Goal: Task Accomplishment & Management: Use online tool/utility

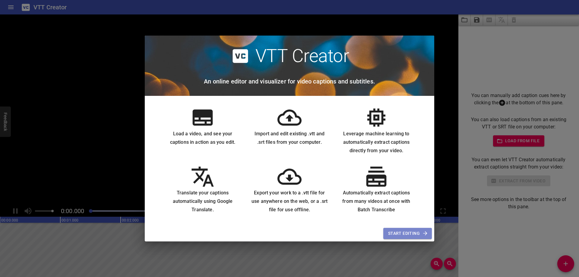
drag, startPoint x: 402, startPoint y: 235, endPoint x: 398, endPoint y: 219, distance: 16.6
click at [403, 235] on span "Start Editing" at bounding box center [407, 234] width 39 height 8
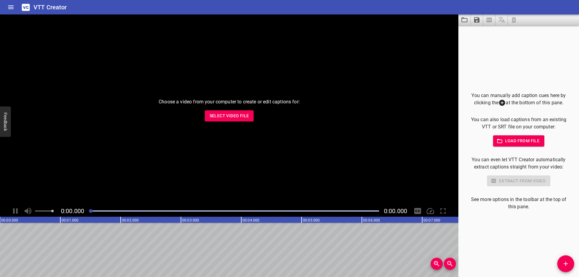
click at [229, 116] on span "Select Video File" at bounding box center [228, 116] width 39 height 8
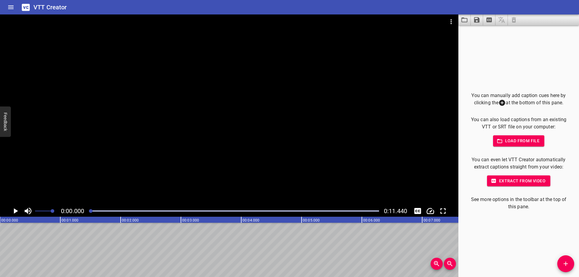
click at [262, 134] on div at bounding box center [229, 109] width 458 height 191
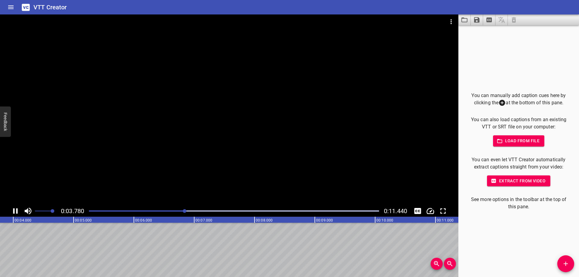
click at [289, 94] on div at bounding box center [229, 109] width 458 height 191
drag, startPoint x: 117, startPoint y: 211, endPoint x: 43, endPoint y: 206, distance: 73.7
click at [38, 206] on div "0:04.064 0:11.440" at bounding box center [229, 210] width 458 height 11
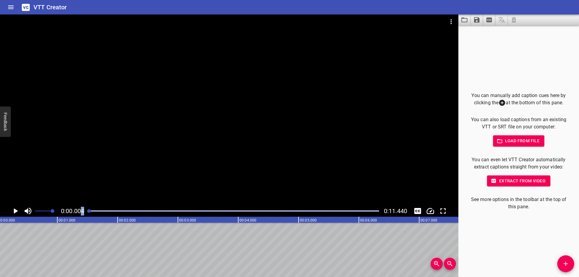
scroll to position [0, 0]
drag, startPoint x: 192, startPoint y: 211, endPoint x: 73, endPoint y: 213, distance: 119.0
click at [73, 213] on div "0:00.004 0:11.440" at bounding box center [229, 210] width 458 height 11
click at [563, 266] on icon "Add Cue" at bounding box center [565, 263] width 7 height 7
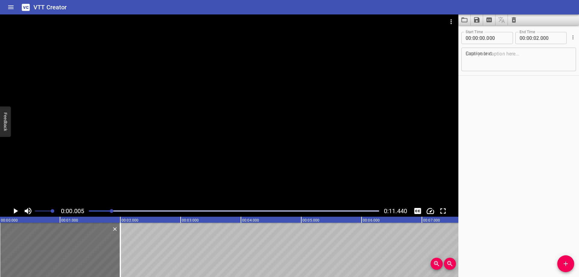
drag, startPoint x: 91, startPoint y: 211, endPoint x: 115, endPoint y: 212, distance: 24.1
click at [113, 212] on div at bounding box center [112, 211] width 4 height 4
drag, startPoint x: 115, startPoint y: 211, endPoint x: 81, endPoint y: 211, distance: 33.8
click at [83, 210] on div "0:00.000 0:11.440" at bounding box center [229, 210] width 458 height 11
click at [58, 236] on div at bounding box center [60, 250] width 121 height 54
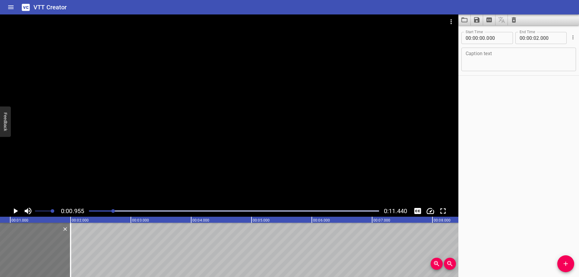
scroll to position [0, 58]
click at [26, 234] on div at bounding box center [2, 250] width 121 height 54
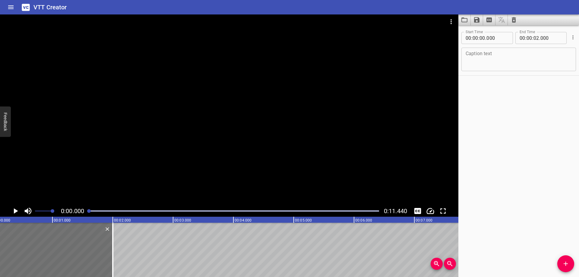
scroll to position [0, 0]
drag, startPoint x: 113, startPoint y: 211, endPoint x: 83, endPoint y: 211, distance: 30.1
click at [85, 210] on div "0:00.000 0:11.440" at bounding box center [229, 210] width 458 height 11
drag, startPoint x: 6, startPoint y: 228, endPoint x: 8, endPoint y: 246, distance: 17.9
click at [8, 246] on div at bounding box center [62, 250] width 121 height 54
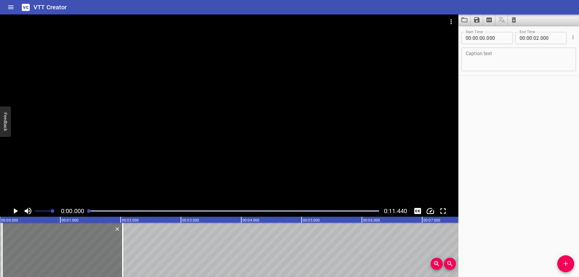
type input "030"
click at [471, 57] on textarea at bounding box center [518, 59] width 106 height 17
type textarea "openning"
click at [124, 219] on text "00:02.000" at bounding box center [130, 220] width 17 height 4
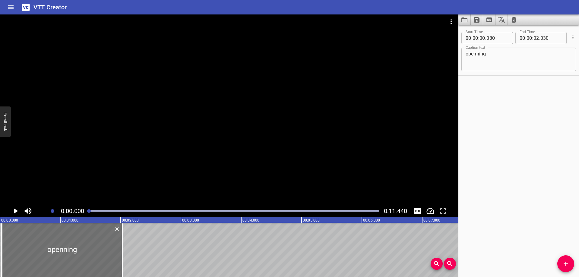
click at [15, 212] on icon "Play/Pause" at bounding box center [16, 210] width 4 height 5
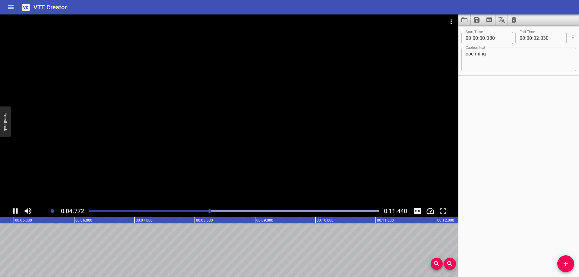
click at [15, 211] on icon "Play/Pause" at bounding box center [15, 210] width 9 height 9
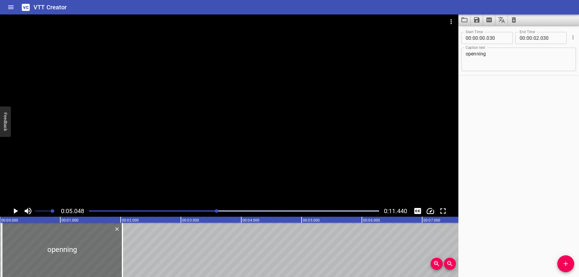
click at [561, 265] on span "Add Cue" at bounding box center [565, 263] width 17 height 7
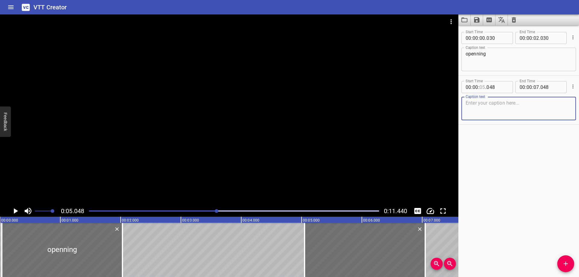
click at [481, 87] on input "number" at bounding box center [482, 87] width 6 height 12
type input "02"
type input "030"
click at [534, 88] on input "number" at bounding box center [536, 87] width 6 height 12
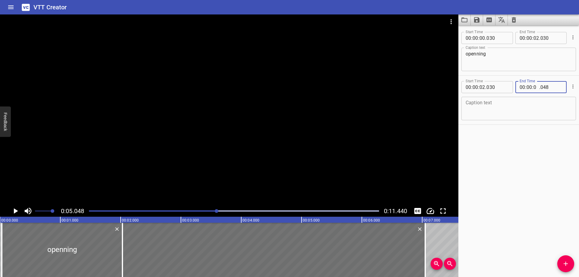
type input "05"
type input "000"
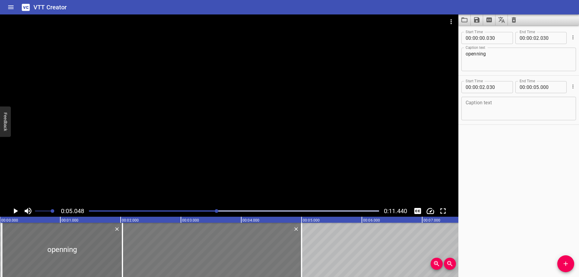
click at [233, 244] on div at bounding box center [211, 250] width 179 height 54
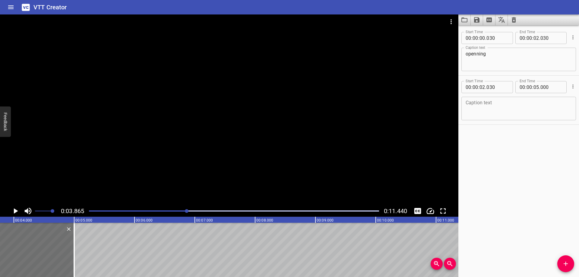
scroll to position [0, 233]
drag, startPoint x: 90, startPoint y: 210, endPoint x: 68, endPoint y: 210, distance: 22.0
click at [68, 210] on div "0:03.865 0:11.440" at bounding box center [229, 210] width 458 height 11
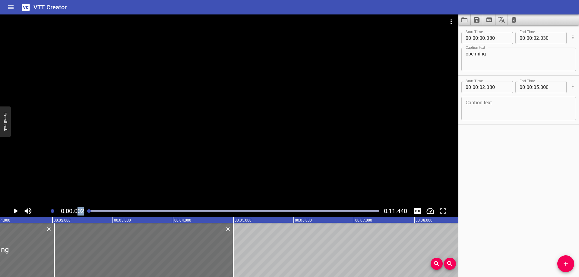
scroll to position [0, 6]
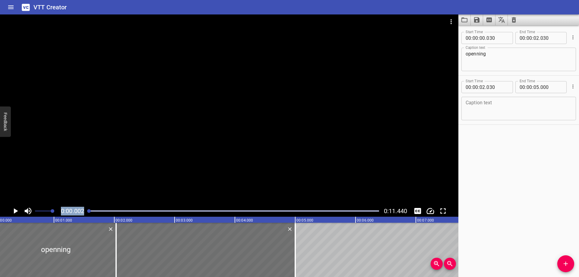
drag, startPoint x: 186, startPoint y: 211, endPoint x: 75, endPoint y: 212, distance: 111.2
click at [77, 212] on div "0:00.002 0:11.440" at bounding box center [229, 210] width 458 height 11
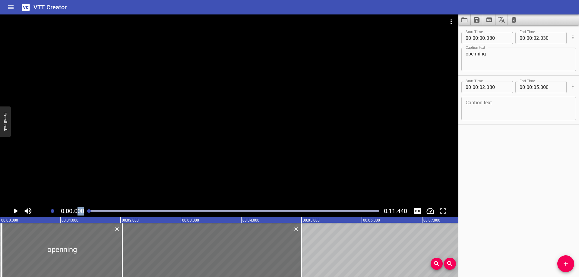
click at [15, 211] on icon "Play/Pause" at bounding box center [16, 210] width 4 height 5
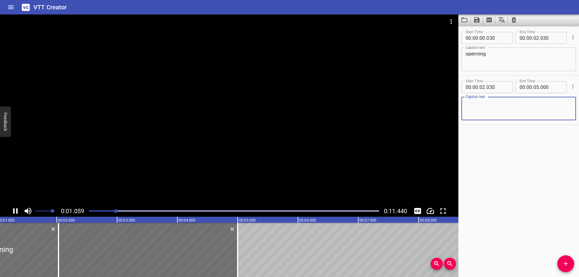
click at [472, 109] on textarea at bounding box center [518, 108] width 106 height 17
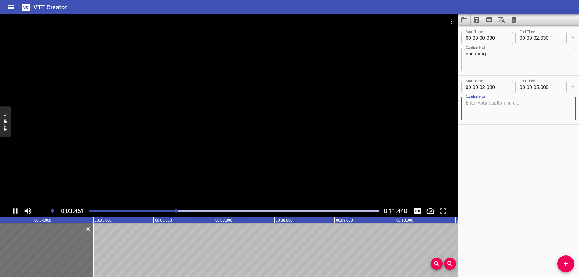
click at [15, 210] on icon "Play/Pause" at bounding box center [15, 210] width 9 height 9
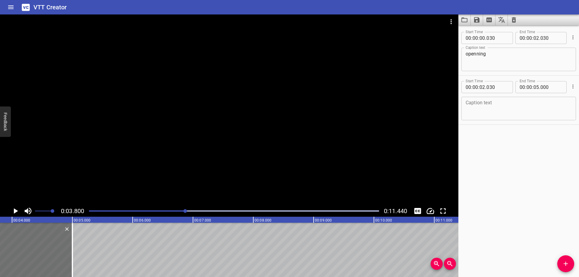
click at [480, 101] on textarea at bounding box center [518, 108] width 106 height 17
type textarea "H"
type textarea "Rhoo que je suis beau !!!"
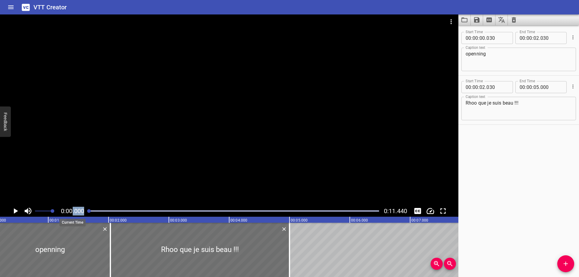
drag, startPoint x: 185, startPoint y: 211, endPoint x: 68, endPoint y: 215, distance: 116.7
click at [71, 213] on div "0:00.000 0:11.440" at bounding box center [229, 210] width 458 height 11
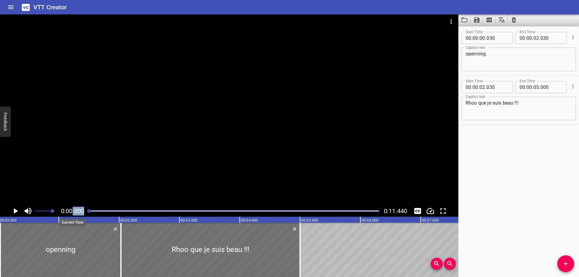
scroll to position [0, 0]
click at [14, 211] on icon "Play/Pause" at bounding box center [16, 210] width 4 height 5
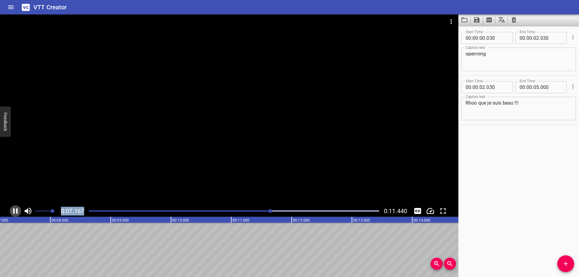
click at [14, 211] on icon "Play/Pause" at bounding box center [15, 210] width 5 height 5
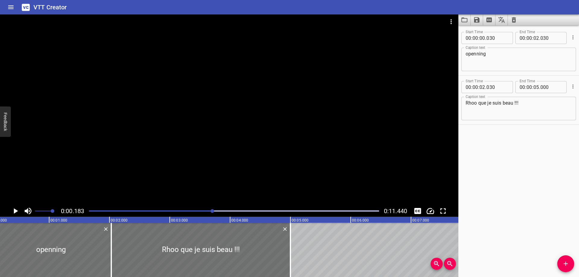
drag, startPoint x: 278, startPoint y: 211, endPoint x: 213, endPoint y: 215, distance: 65.2
click at [213, 215] on div at bounding box center [233, 211] width 297 height 8
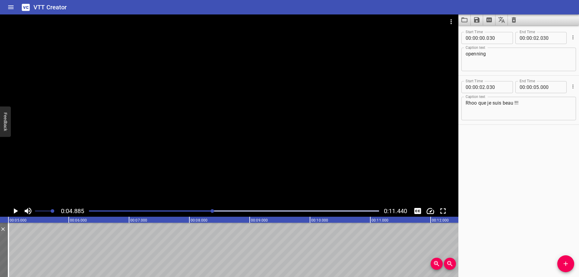
scroll to position [0, 294]
click at [154, 212] on div at bounding box center [233, 211] width 297 height 8
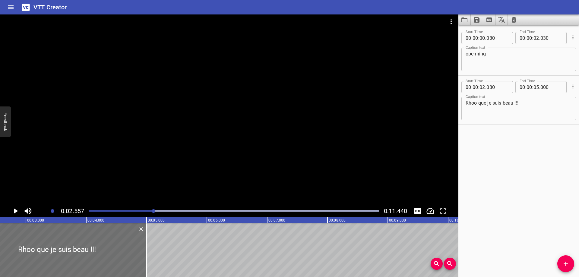
scroll to position [0, 154]
click at [13, 211] on icon "Play/Pause" at bounding box center [15, 210] width 9 height 9
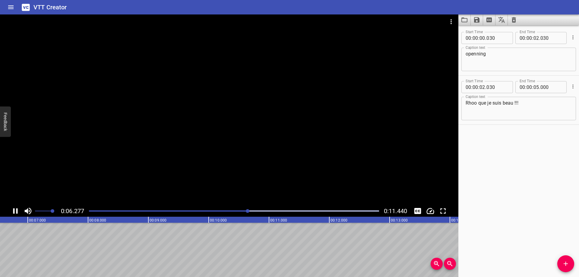
click at [15, 210] on icon "Play/Pause" at bounding box center [15, 210] width 9 height 9
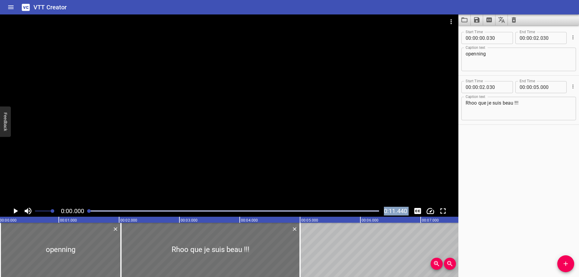
scroll to position [0, 0]
drag, startPoint x: 257, startPoint y: 212, endPoint x: 65, endPoint y: 216, distance: 192.3
click at [70, 219] on div "0:00.000 0:11.440 00:00.000 00:01.000 00:02.000 00:03.000 00:04.000 00:05.000 0…" at bounding box center [229, 145] width 458 height 262
click at [14, 211] on icon "Play/Pause" at bounding box center [16, 210] width 4 height 5
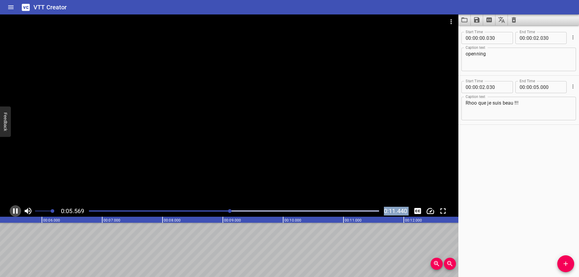
click at [14, 212] on icon "Play/Pause" at bounding box center [15, 210] width 5 height 5
click at [141, 211] on div "Play progress" at bounding box center [87, 210] width 290 height 1
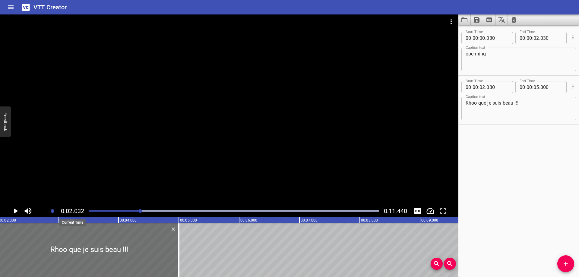
scroll to position [0, 122]
click at [15, 209] on icon "Play/Pause" at bounding box center [16, 210] width 4 height 5
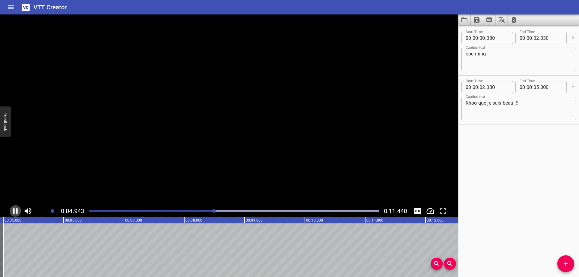
click at [15, 209] on icon "Play/Pause" at bounding box center [15, 210] width 9 height 9
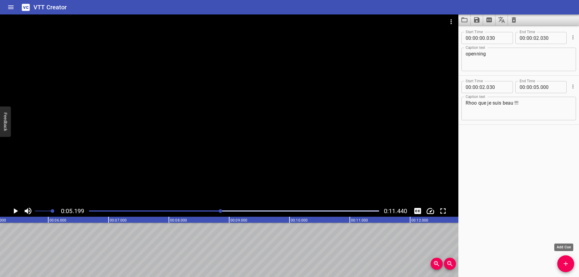
click at [561, 262] on span "Add Cue" at bounding box center [565, 263] width 17 height 7
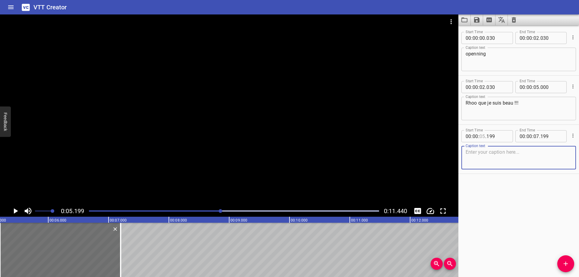
click at [484, 138] on input "number" at bounding box center [482, 136] width 6 height 12
type input "08"
type input "000"
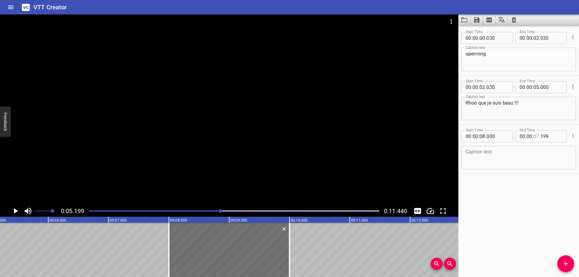
click at [536, 135] on input "number" at bounding box center [536, 136] width 6 height 12
type input "09"
type input "000"
click at [488, 154] on textarea at bounding box center [518, 157] width 106 height 17
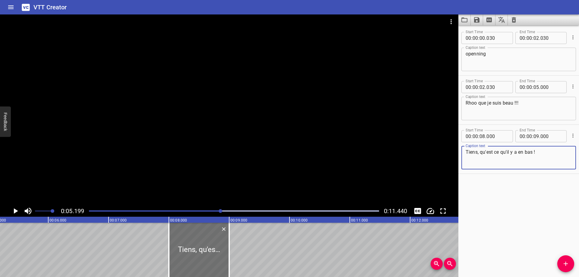
type textarea "Tiens, qu'est ce qu'il y a en bas !"
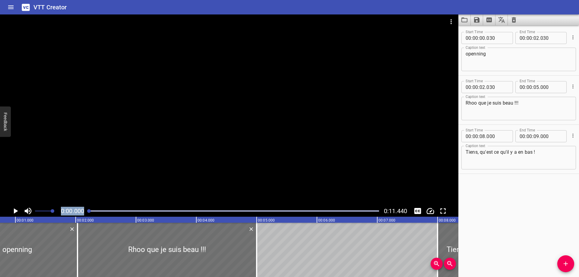
scroll to position [0, 7]
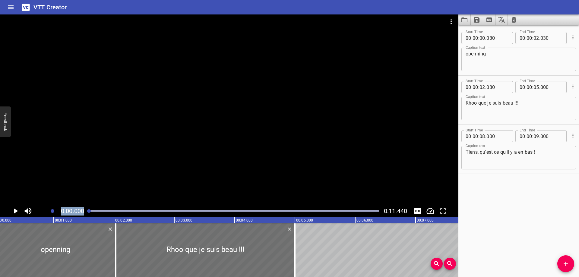
drag, startPoint x: 220, startPoint y: 212, endPoint x: 32, endPoint y: 211, distance: 188.0
click at [34, 211] on div "0:00.000 0:11.440" at bounding box center [229, 210] width 458 height 11
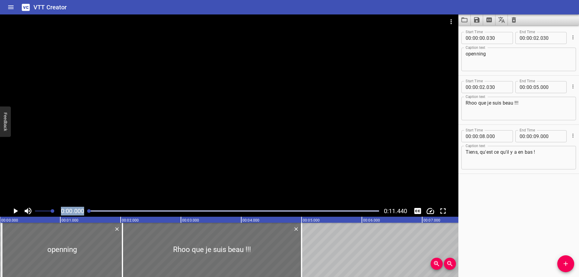
click at [13, 210] on icon "Play/Pause" at bounding box center [15, 210] width 9 height 9
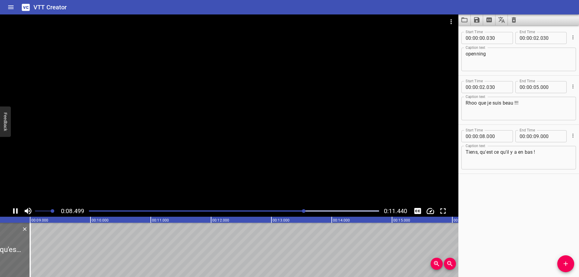
click at [551, 157] on textarea "Tiens, qu'est ce qu'il y a en bas !" at bounding box center [518, 157] width 106 height 17
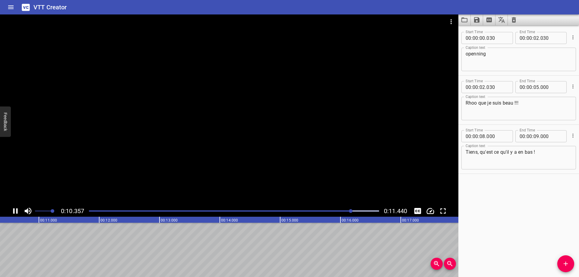
click at [148, 210] on div "Play progress" at bounding box center [206, 210] width 290 height 1
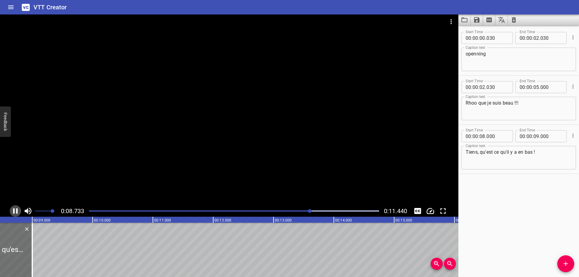
click at [17, 207] on icon "Play/Pause" at bounding box center [15, 210] width 9 height 9
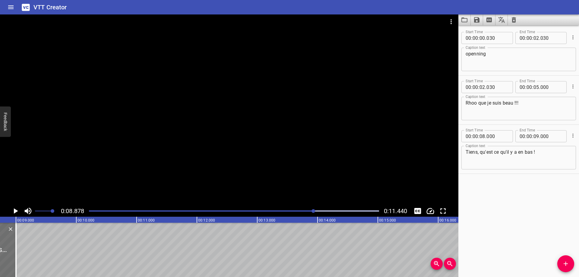
scroll to position [0, 535]
click at [534, 137] on input "number" at bounding box center [536, 136] width 6 height 12
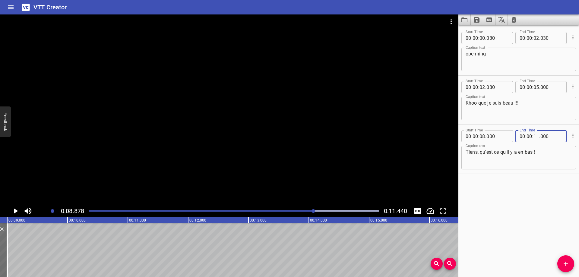
type input "11"
type input "000"
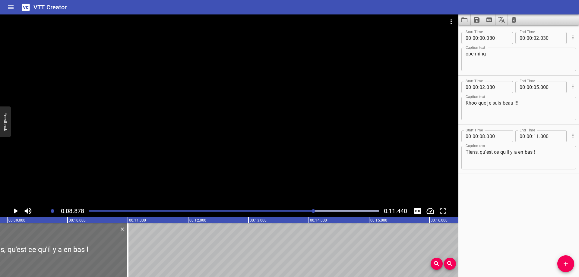
click at [519, 187] on div "Start Time 00 : 00 : 00 . 030 Start Time End Time 00 : 00 : 02 . 030 End Time C…" at bounding box center [518, 151] width 121 height 252
click at [101, 211] on div "Play progress" at bounding box center [169, 210] width 290 height 1
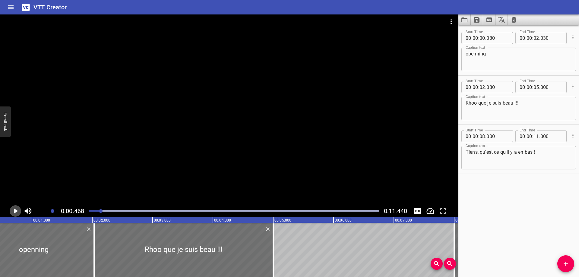
click at [14, 209] on icon "Play/Pause" at bounding box center [16, 210] width 4 height 5
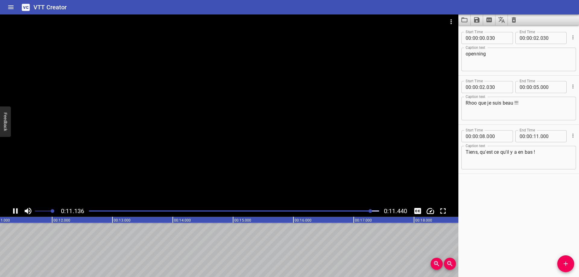
scroll to position [0, 689]
click at [136, 210] on div at bounding box center [233, 211] width 297 height 8
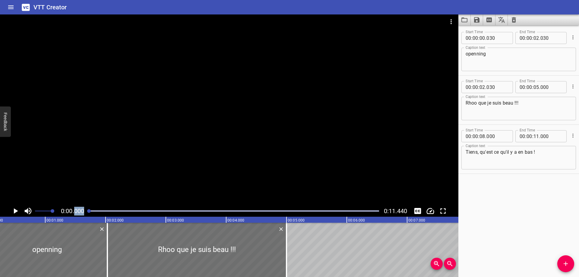
scroll to position [0, 0]
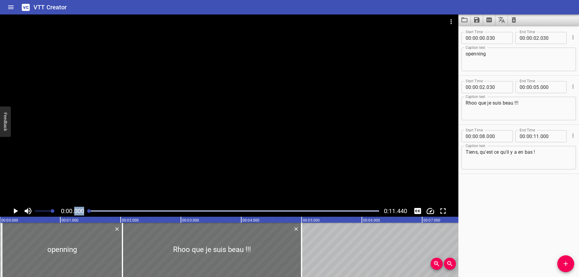
drag, startPoint x: 136, startPoint y: 211, endPoint x: 67, endPoint y: 212, distance: 68.7
click at [74, 212] on div "0:00.000 0:11.440" at bounding box center [229, 210] width 458 height 11
click at [13, 210] on icon "Play/Pause" at bounding box center [15, 210] width 9 height 9
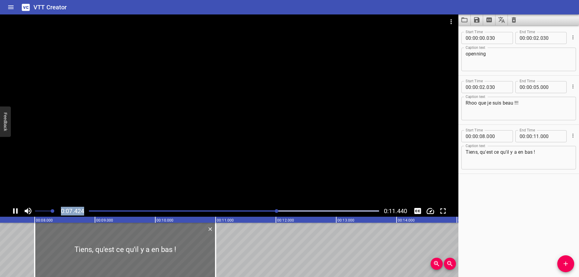
click at [13, 212] on icon "Play/Pause" at bounding box center [15, 210] width 5 height 5
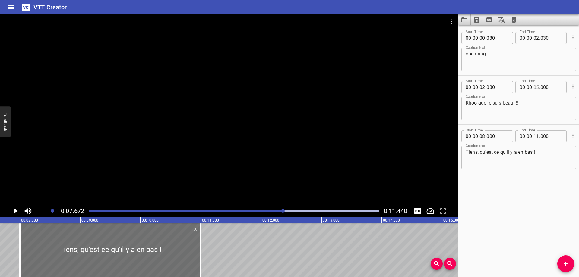
click at [533, 88] on input "number" at bounding box center [536, 87] width 6 height 12
type input "04"
type input "030"
click at [481, 133] on input "number" at bounding box center [482, 136] width 6 height 12
type input "04"
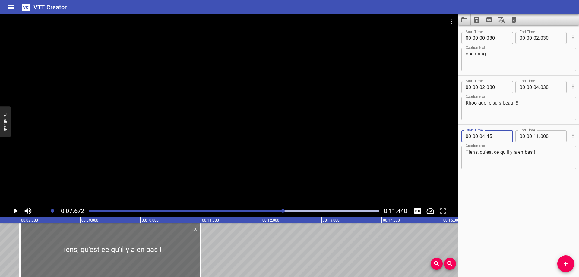
type input "045"
click at [533, 136] on input "number" at bounding box center [536, 136] width 6 height 12
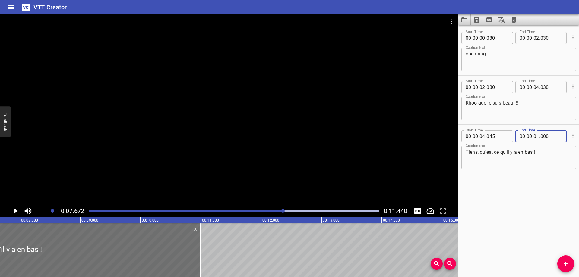
type input "07"
type input "000"
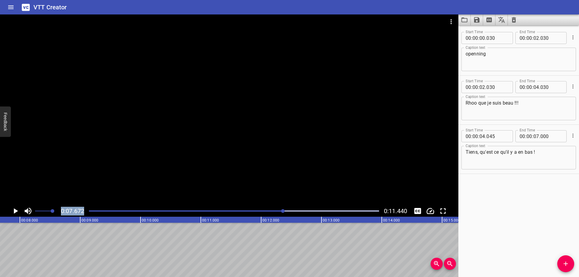
drag, startPoint x: 92, startPoint y: 210, endPoint x: 57, endPoint y: 206, distance: 35.2
click at [57, 206] on div "0:07.672 0:11.440" at bounding box center [229, 210] width 458 height 11
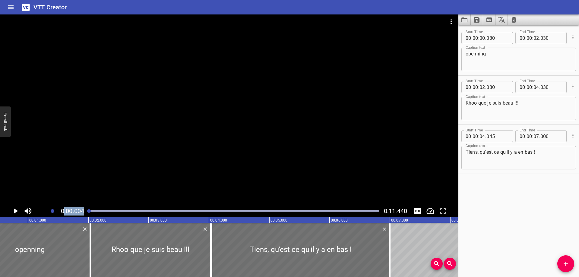
scroll to position [0, 5]
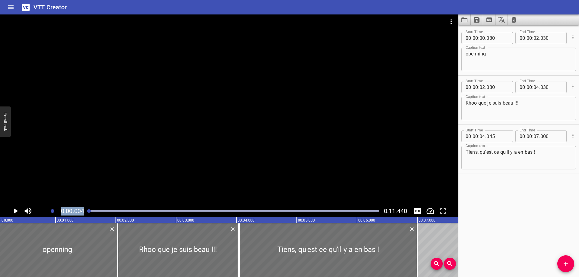
drag, startPoint x: 284, startPoint y: 211, endPoint x: 49, endPoint y: 208, distance: 235.6
click at [52, 209] on div "0:00.004 0:11.440" at bounding box center [229, 210] width 458 height 11
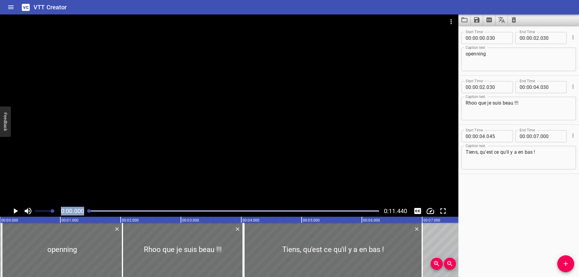
drag, startPoint x: 17, startPoint y: 210, endPoint x: 50, endPoint y: 199, distance: 35.5
click at [17, 210] on icon "Play/Pause" at bounding box center [16, 210] width 4 height 5
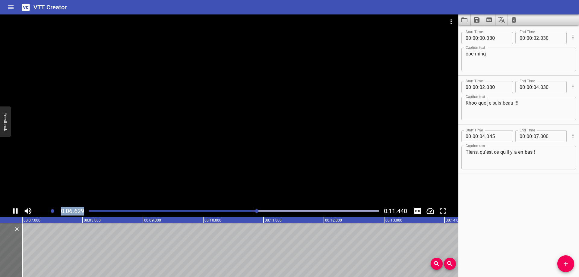
click at [91, 212] on div at bounding box center [233, 211] width 297 height 8
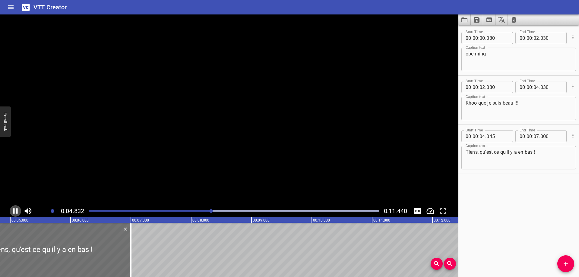
click at [14, 210] on icon "Play/Pause" at bounding box center [15, 210] width 5 height 5
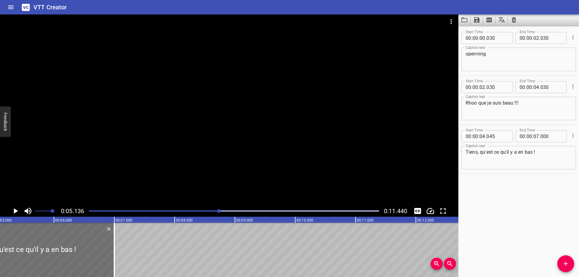
scroll to position [0, 309]
click at [483, 136] on input "number" at bounding box center [482, 136] width 6 height 12
type input "05"
type input "000"
click at [126, 209] on div at bounding box center [233, 211] width 297 height 8
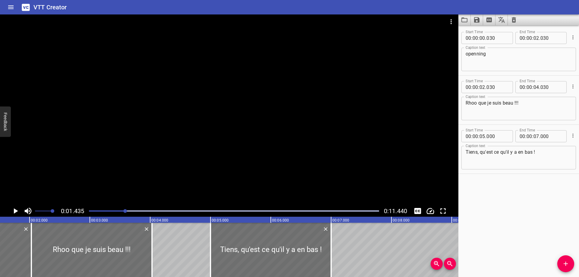
scroll to position [0, 86]
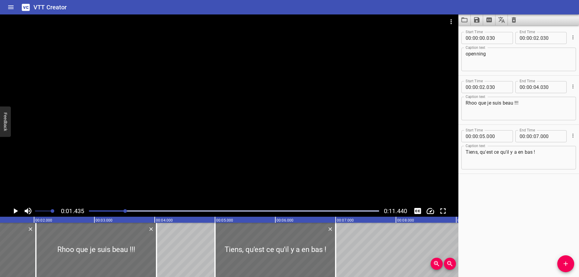
drag, startPoint x: 14, startPoint y: 211, endPoint x: 62, endPoint y: 207, distance: 47.4
click at [15, 211] on icon "Play/Pause" at bounding box center [16, 210] width 4 height 5
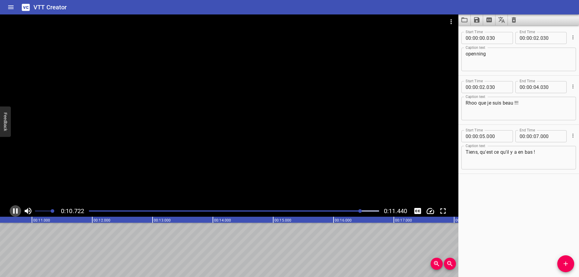
scroll to position [0, 654]
click at [16, 211] on icon "Play/Pause" at bounding box center [15, 210] width 5 height 5
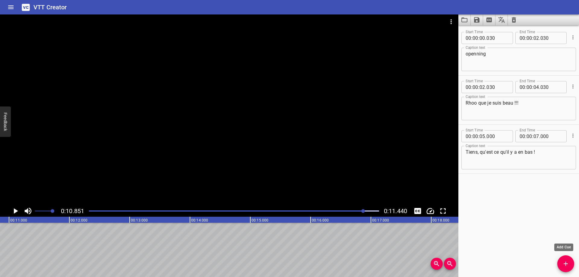
click at [563, 265] on icon "Add Cue" at bounding box center [565, 263] width 7 height 7
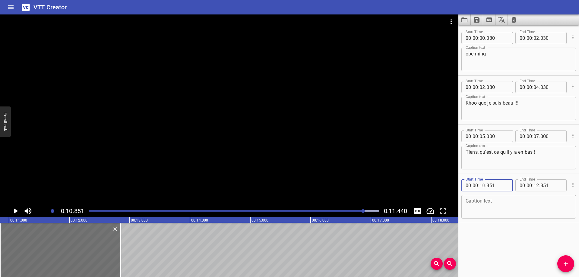
click at [483, 184] on input "number" at bounding box center [482, 185] width 6 height 12
type input "07"
type input "150"
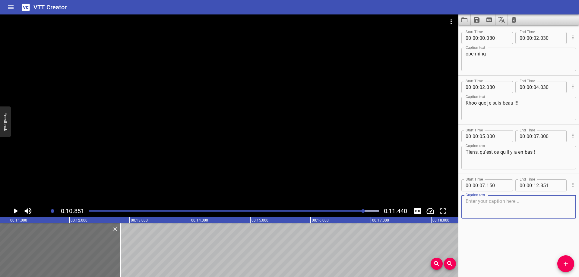
click at [496, 205] on textarea at bounding box center [518, 206] width 106 height 17
type textarea "Ha ben y'avait rien"
click at [102, 211] on div "Play progress" at bounding box center [219, 210] width 290 height 1
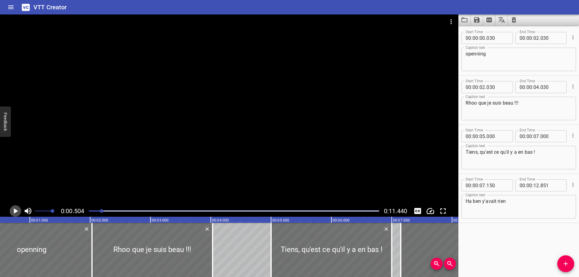
click at [15, 210] on icon "Play/Pause" at bounding box center [16, 210] width 4 height 5
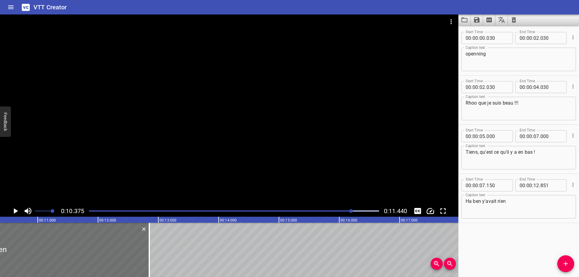
click at [10, 205] on button "Play/Pause" at bounding box center [15, 210] width 11 height 11
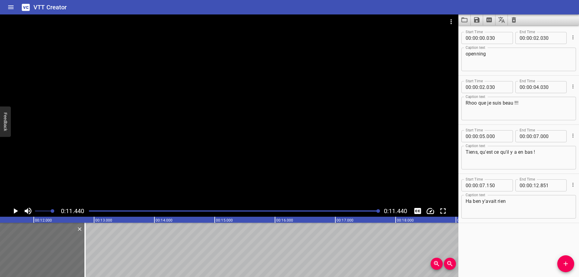
click at [150, 162] on div at bounding box center [229, 109] width 458 height 191
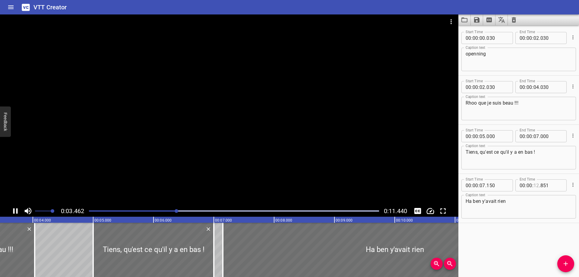
click at [535, 186] on input "number" at bounding box center [536, 185] width 6 height 12
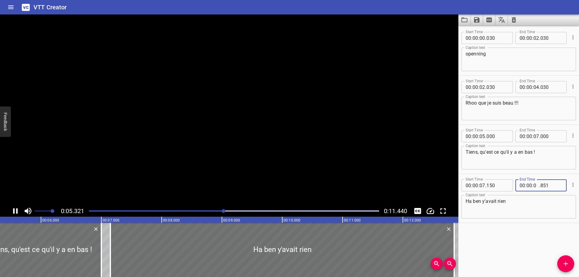
type input "09"
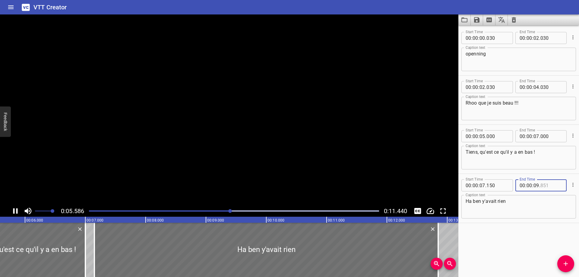
type input "851"
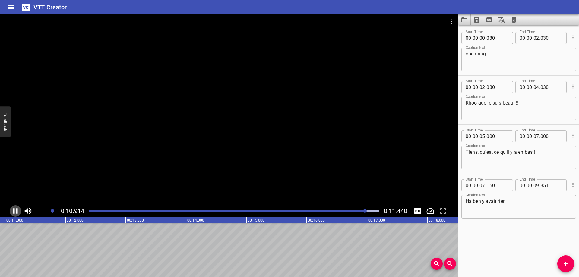
click at [15, 211] on icon "Play/Pause" at bounding box center [15, 210] width 9 height 9
click at [565, 265] on icon "Add Cue" at bounding box center [565, 263] width 7 height 7
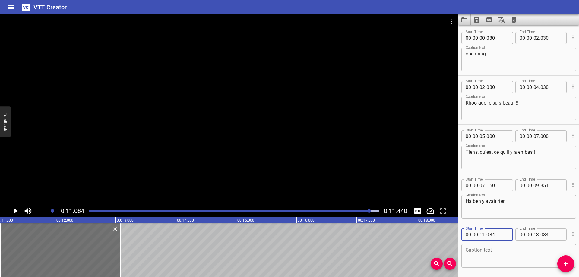
click at [482, 235] on input "number" at bounding box center [482, 234] width 6 height 12
type input "10"
type input "000"
click at [501, 253] on textarea at bounding box center [518, 255] width 106 height 17
type textarea "Allez, j'y go !"
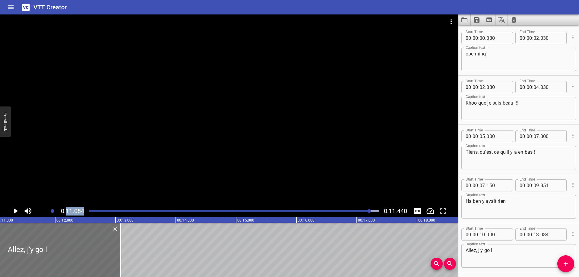
drag, startPoint x: 97, startPoint y: 211, endPoint x: 66, endPoint y: 207, distance: 30.7
click at [66, 207] on div "0:11.084 0:11.440" at bounding box center [229, 210] width 458 height 11
click at [91, 211] on div "Play progress" at bounding box center [225, 210] width 290 height 1
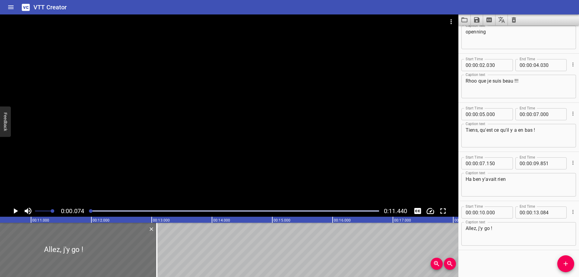
scroll to position [22, 0]
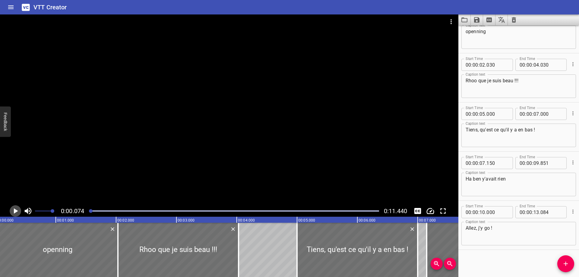
click at [14, 210] on icon "Play/Pause" at bounding box center [16, 210] width 4 height 5
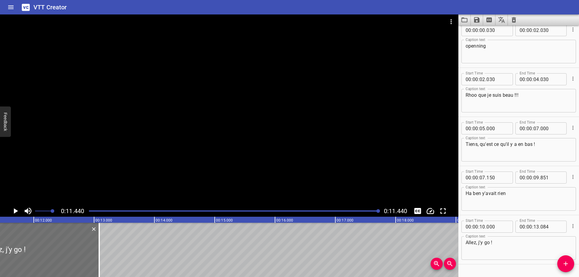
scroll to position [0, 0]
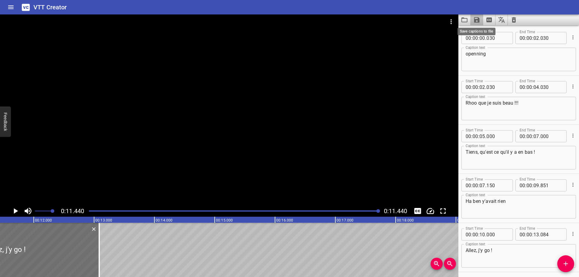
click at [478, 22] on icon "Save captions to file" at bounding box center [476, 19] width 5 height 5
click at [487, 31] on li "Save to VTT file" at bounding box center [492, 33] width 44 height 11
click at [102, 143] on div at bounding box center [229, 109] width 458 height 191
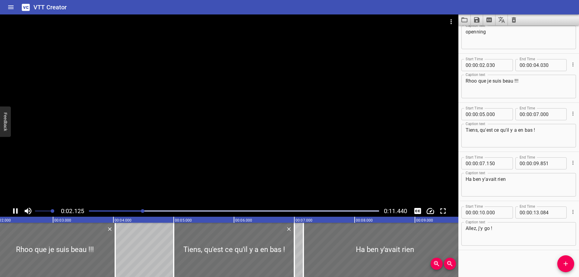
scroll to position [22, 0]
click at [13, 212] on icon "Play/Pause" at bounding box center [15, 210] width 5 height 5
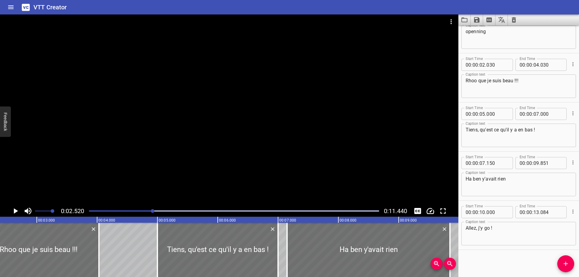
scroll to position [0, 152]
